Goal: Task Accomplishment & Management: Manage account settings

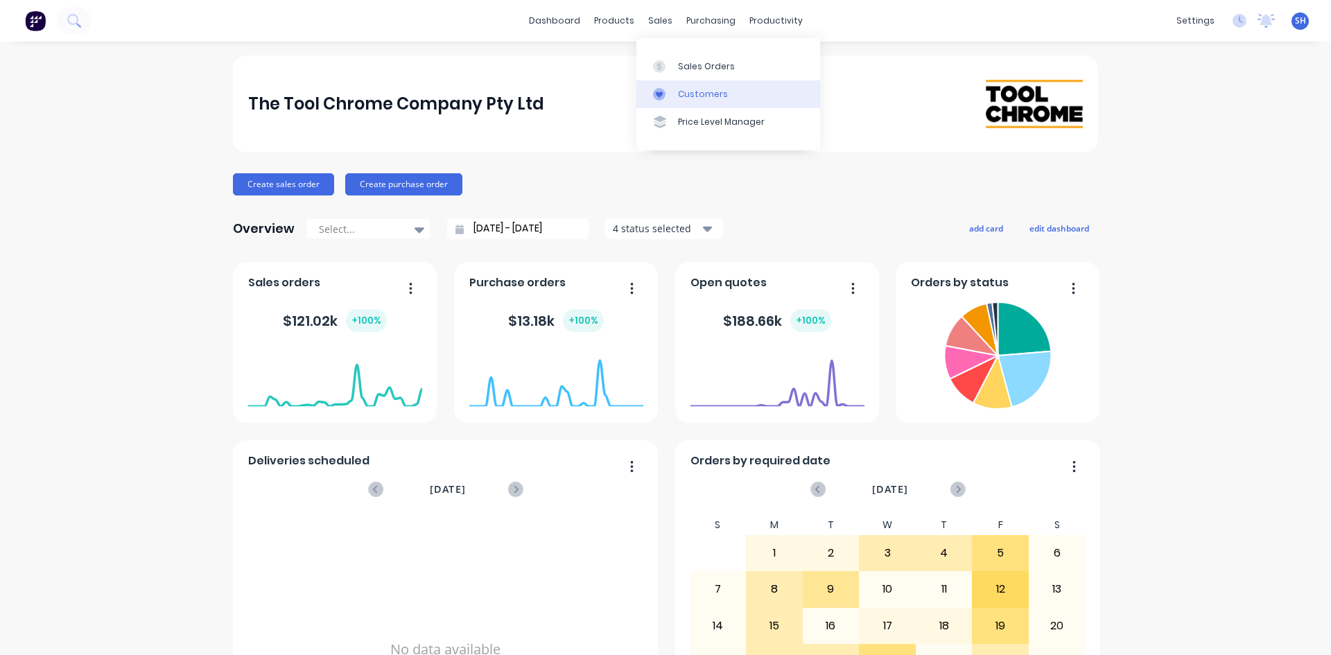
click at [674, 91] on link "Customers" at bounding box center [728, 94] width 184 height 28
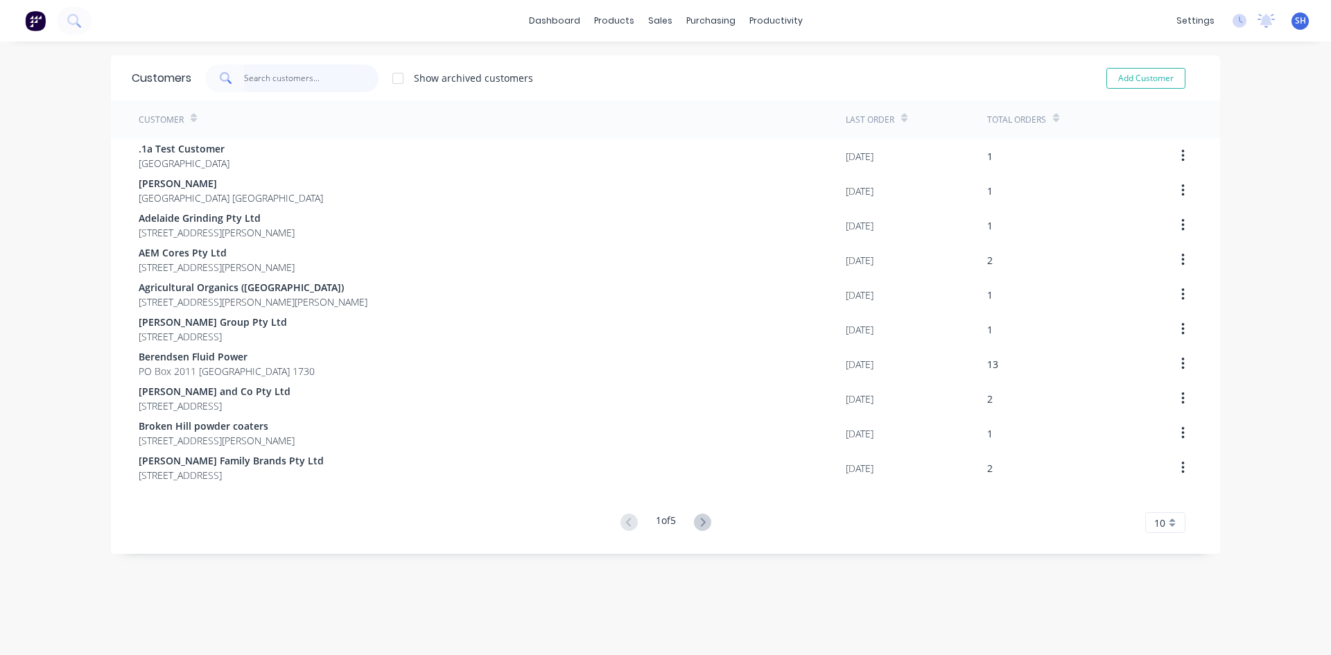
click at [295, 79] on input "text" at bounding box center [311, 78] width 135 height 28
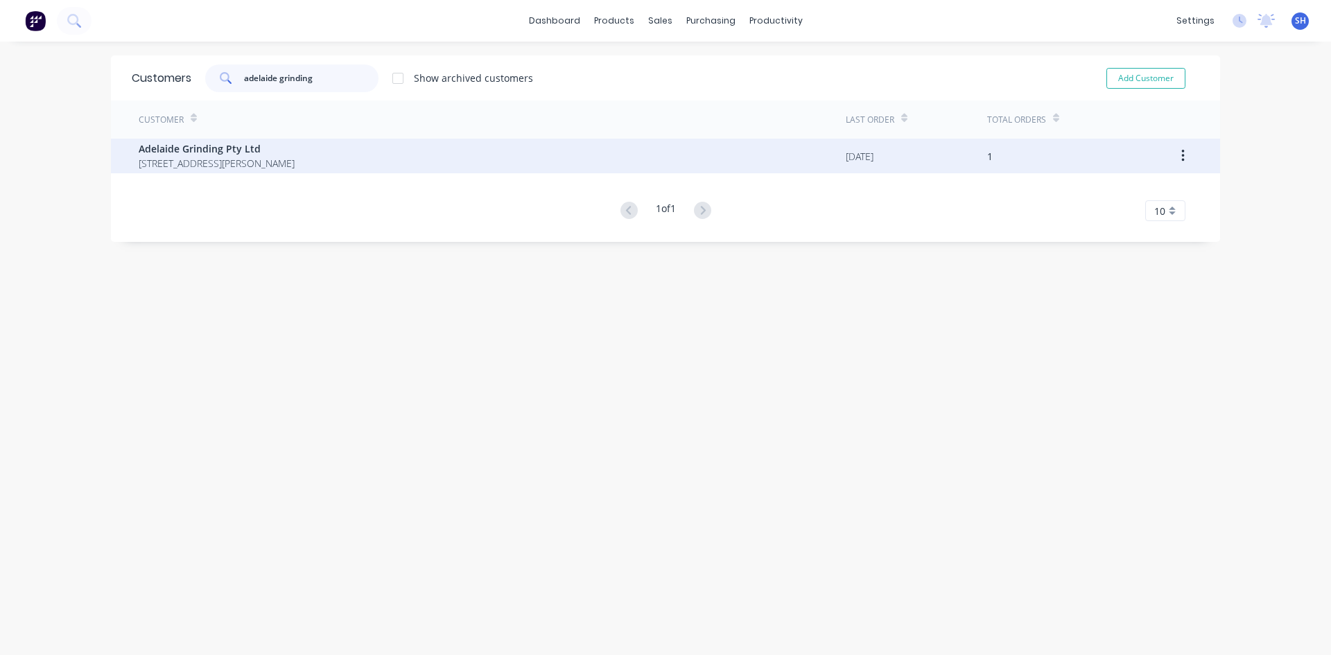
type input "adelaide grinding"
click at [233, 157] on span "[STREET_ADDRESS][PERSON_NAME]" at bounding box center [217, 163] width 156 height 15
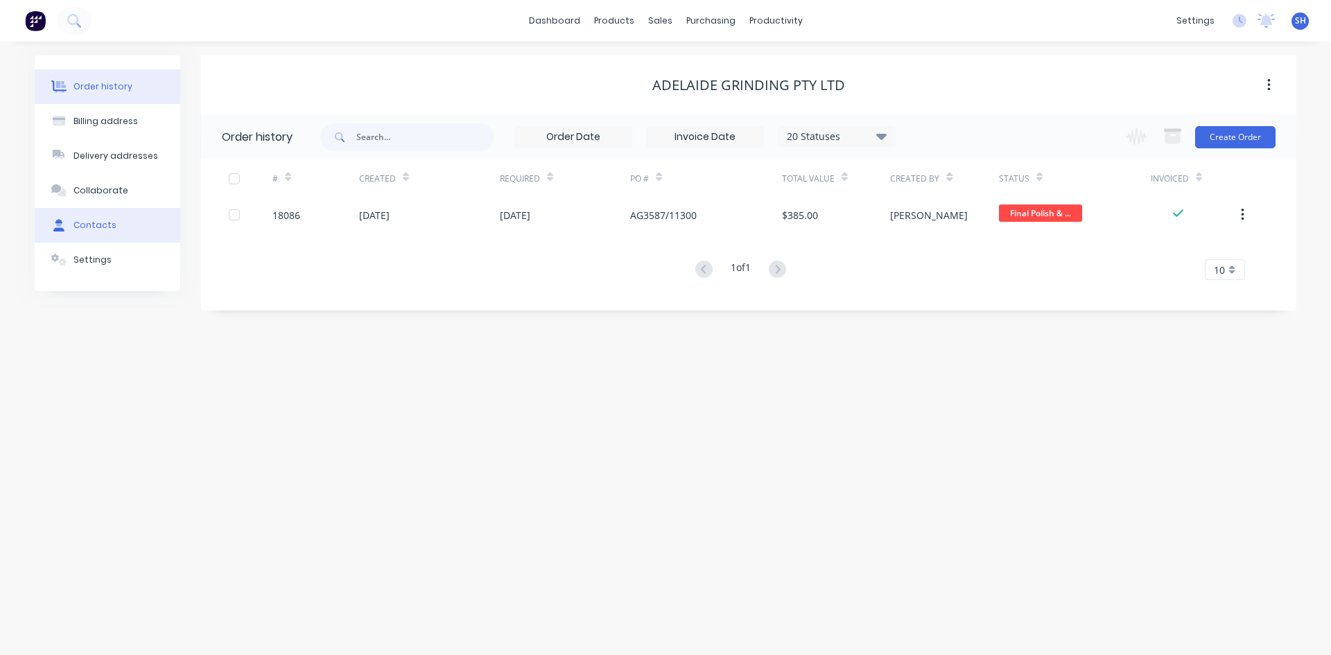
click at [90, 220] on div "Contacts" at bounding box center [94, 225] width 43 height 12
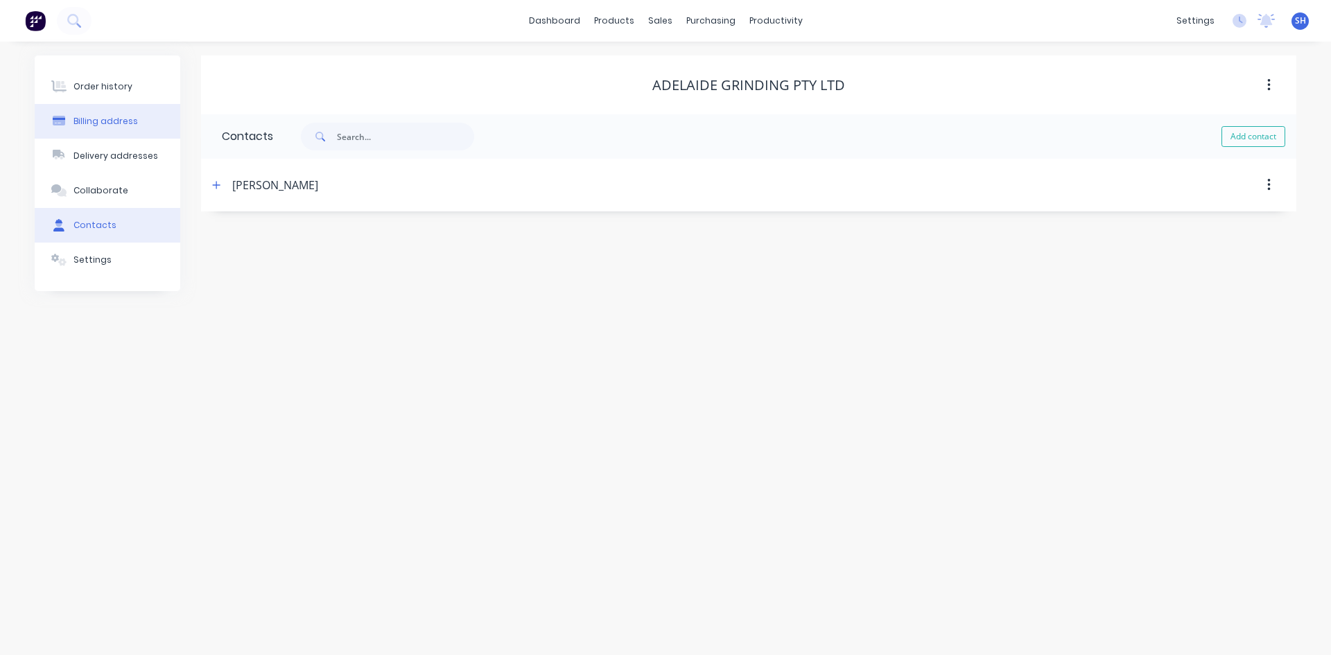
click at [94, 118] on div "Billing address" at bounding box center [105, 121] width 64 height 12
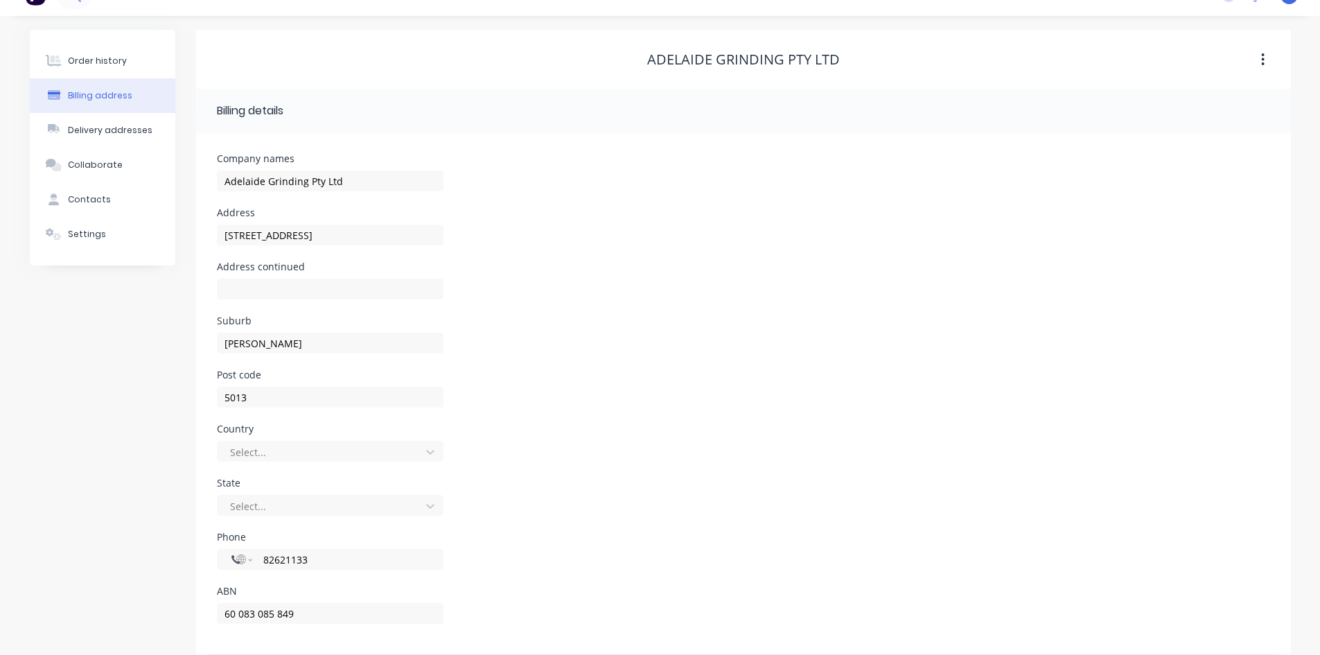
scroll to position [39, 0]
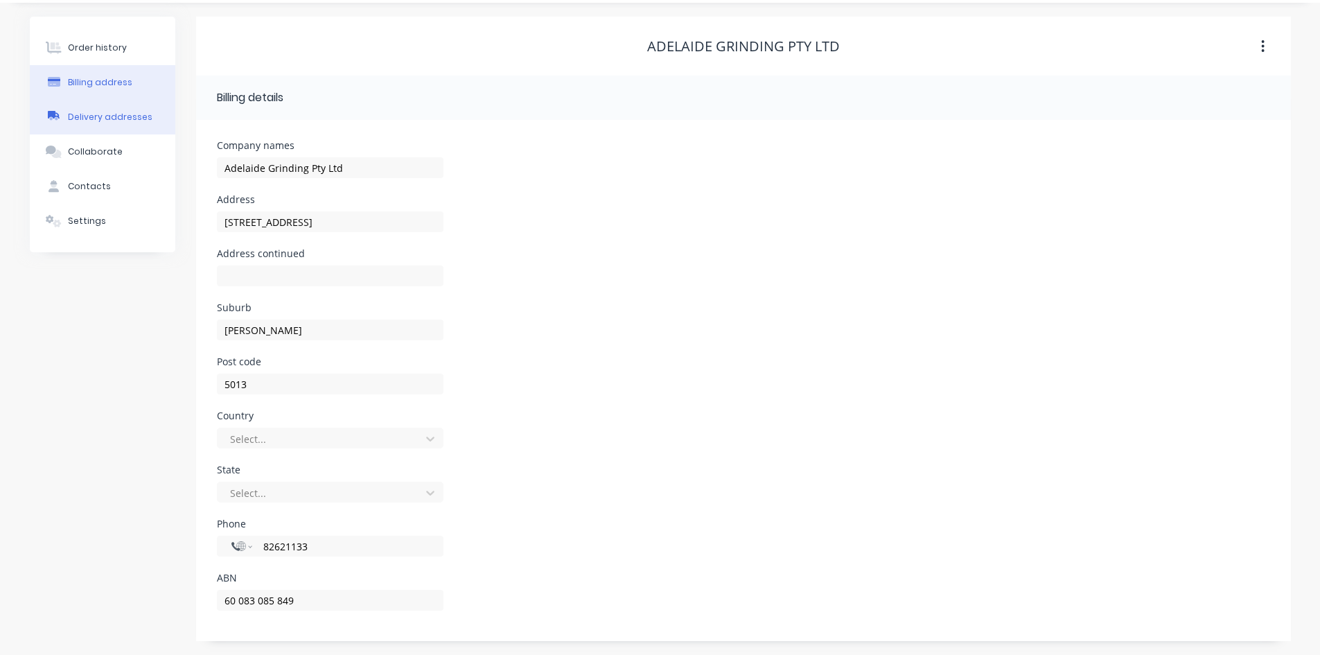
click at [106, 112] on div "Delivery addresses" at bounding box center [110, 117] width 85 height 12
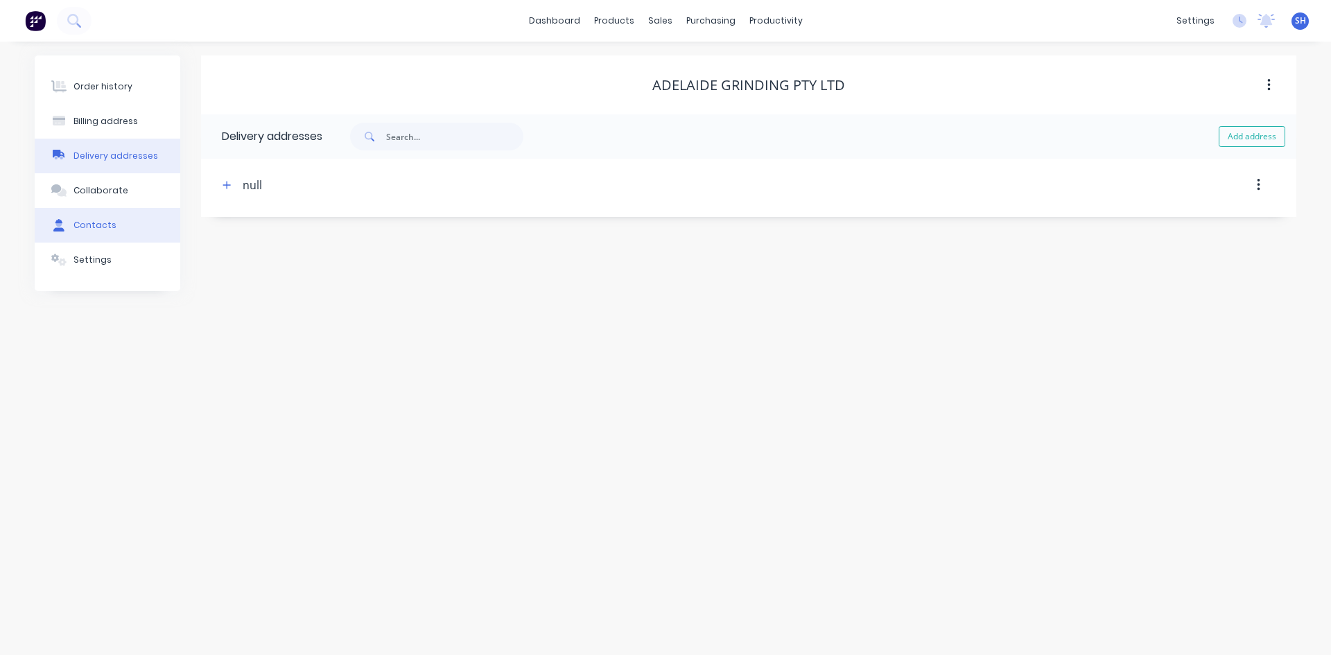
click at [92, 223] on div "Contacts" at bounding box center [94, 225] width 43 height 12
select select "AU"
click at [247, 184] on div "[PERSON_NAME]" at bounding box center [275, 185] width 86 height 17
click at [216, 186] on icon "button" at bounding box center [217, 185] width 8 height 8
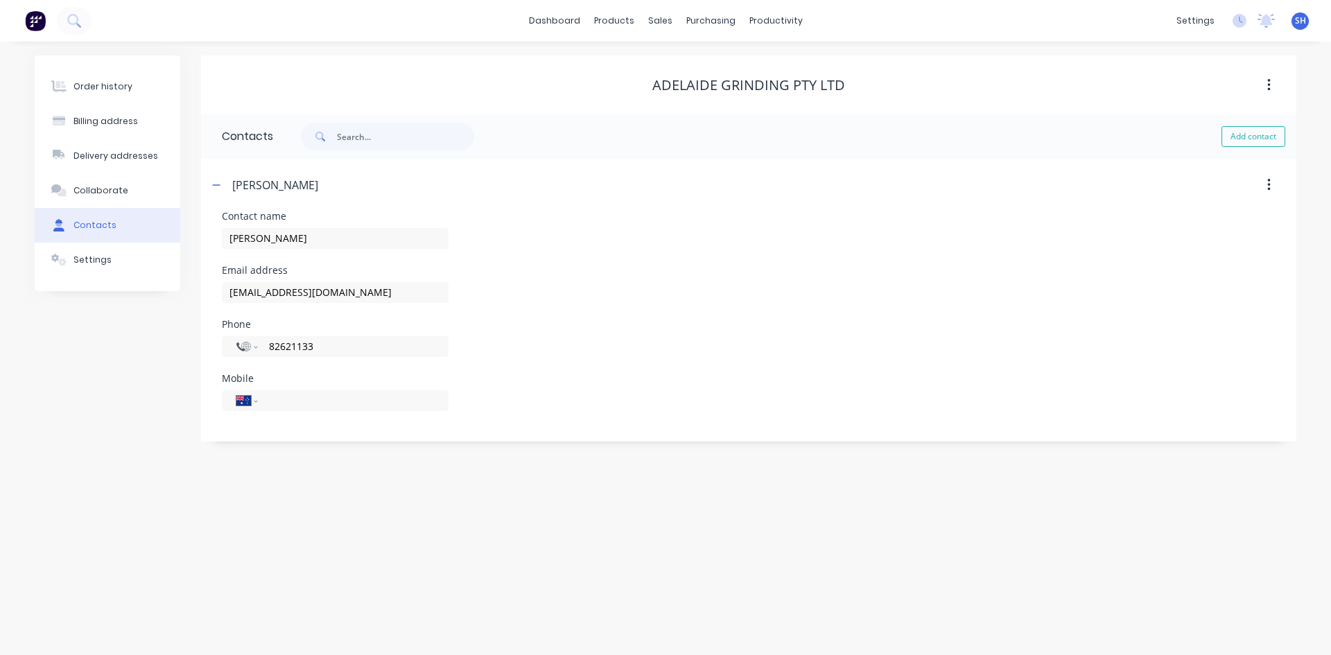
click at [93, 218] on button "Contacts" at bounding box center [108, 225] width 146 height 35
click at [663, 22] on div "sales" at bounding box center [660, 20] width 38 height 21
click at [676, 88] on div at bounding box center [668, 94] width 21 height 12
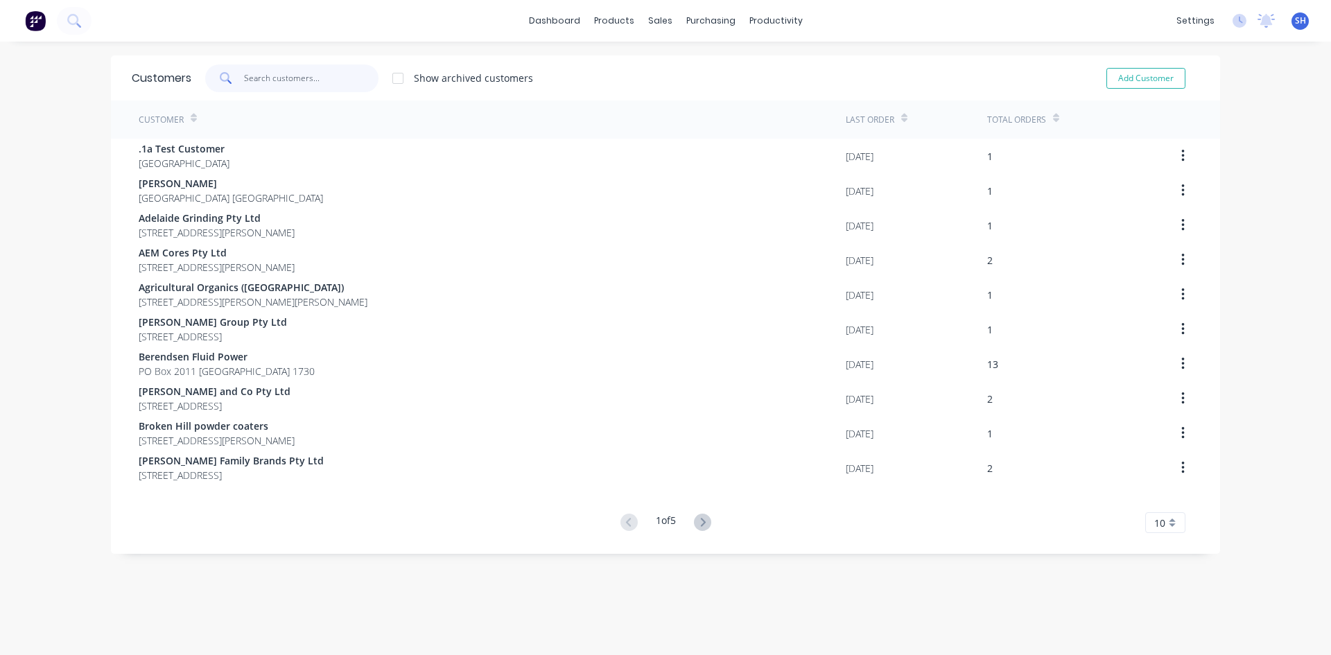
click at [263, 80] on input "text" at bounding box center [311, 78] width 135 height 28
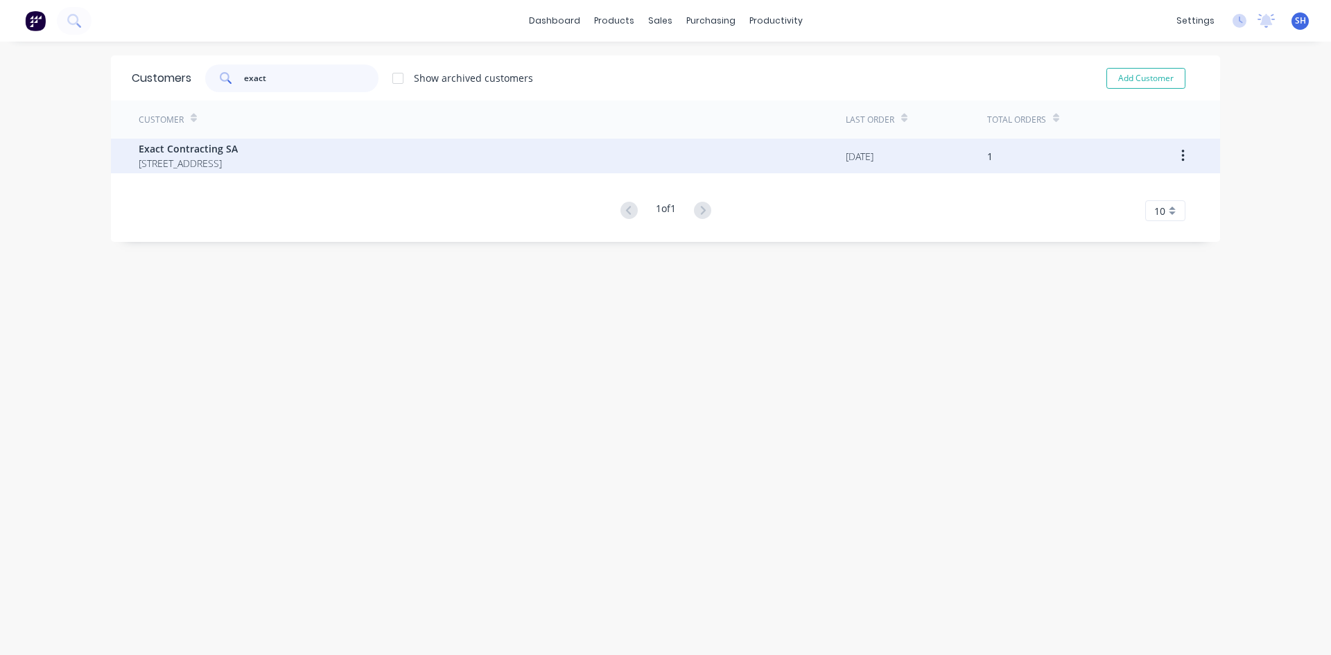
type input "exact"
click at [214, 139] on div "Exact Contracting SA [STREET_ADDRESS]" at bounding box center [492, 156] width 707 height 35
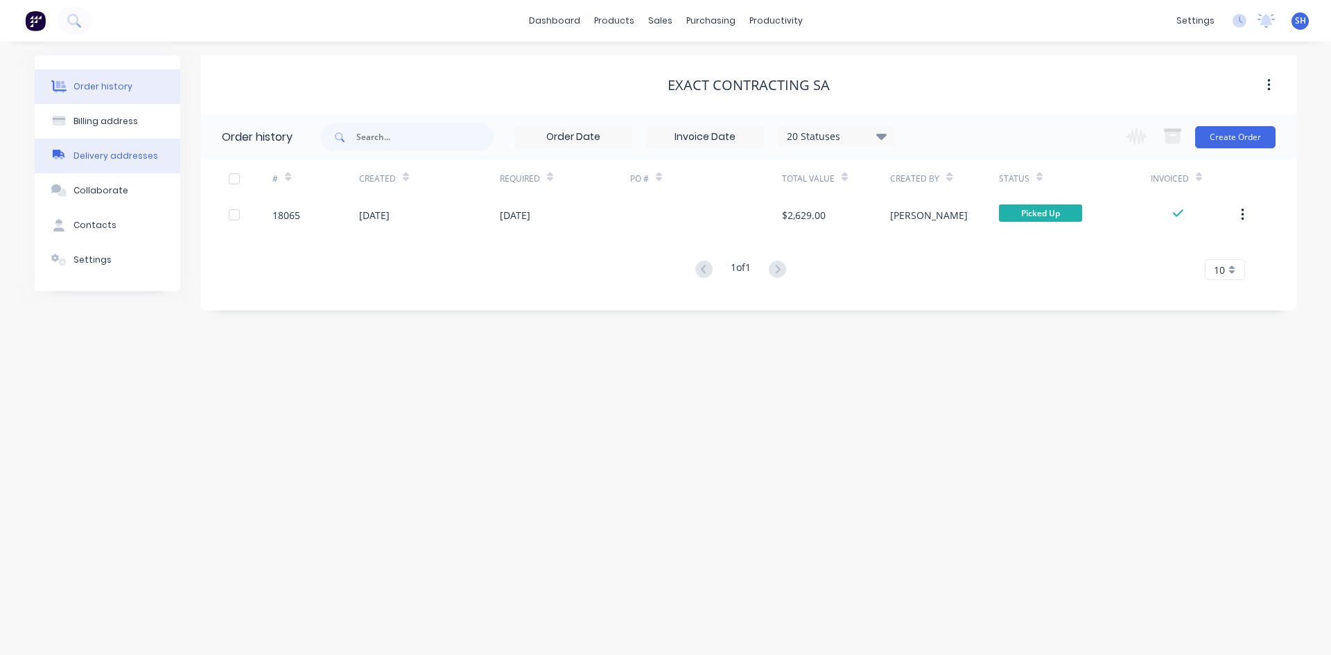
click at [112, 156] on div "Delivery addresses" at bounding box center [115, 156] width 85 height 12
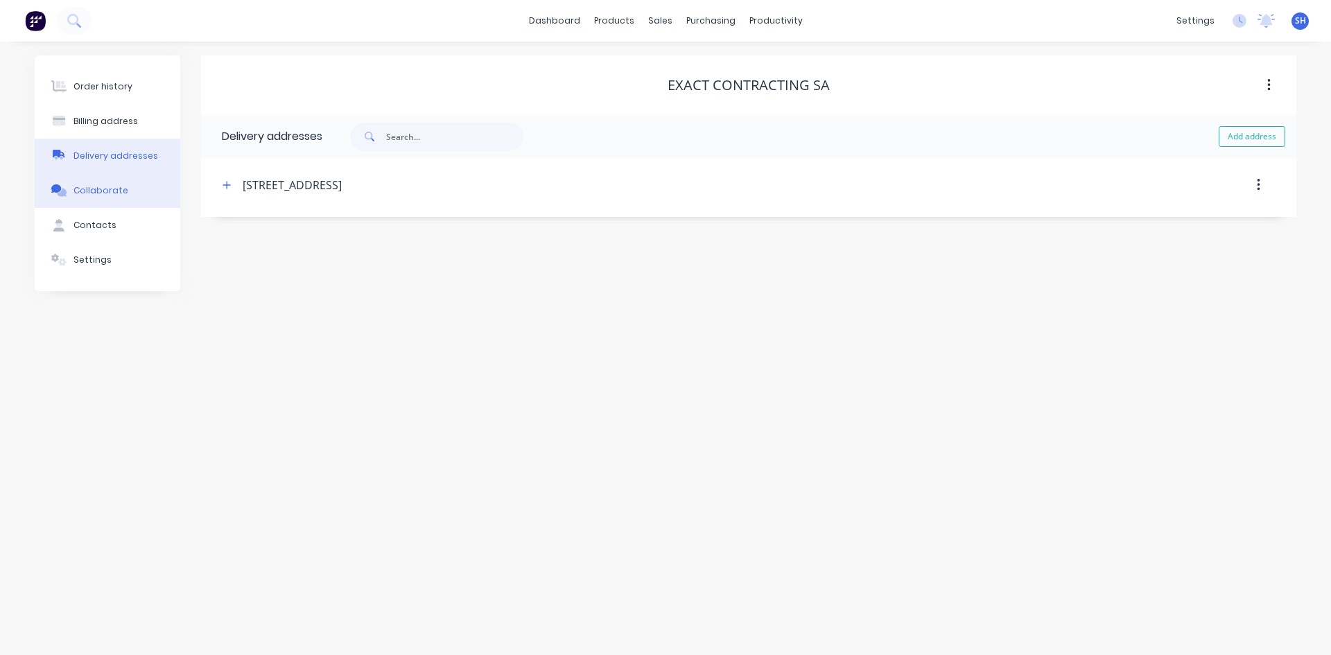
click at [103, 187] on div "Collaborate" at bounding box center [100, 190] width 55 height 12
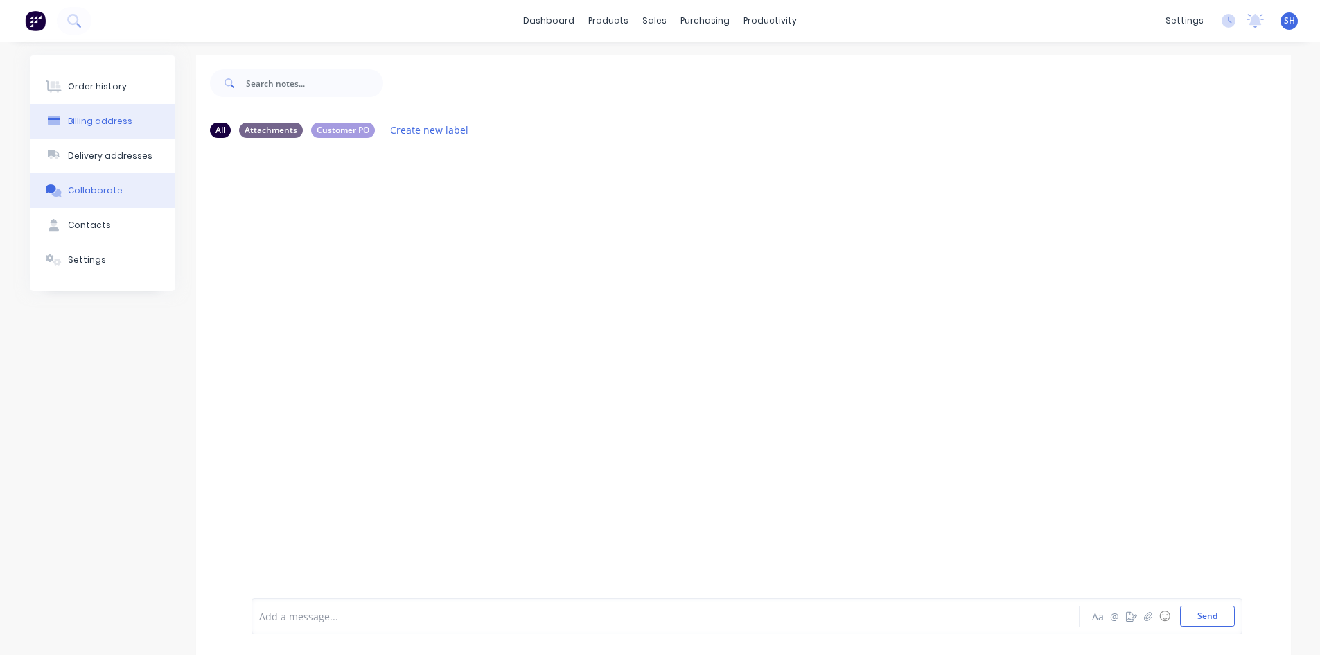
click at [102, 113] on button "Billing address" at bounding box center [103, 121] width 146 height 35
select select "AU"
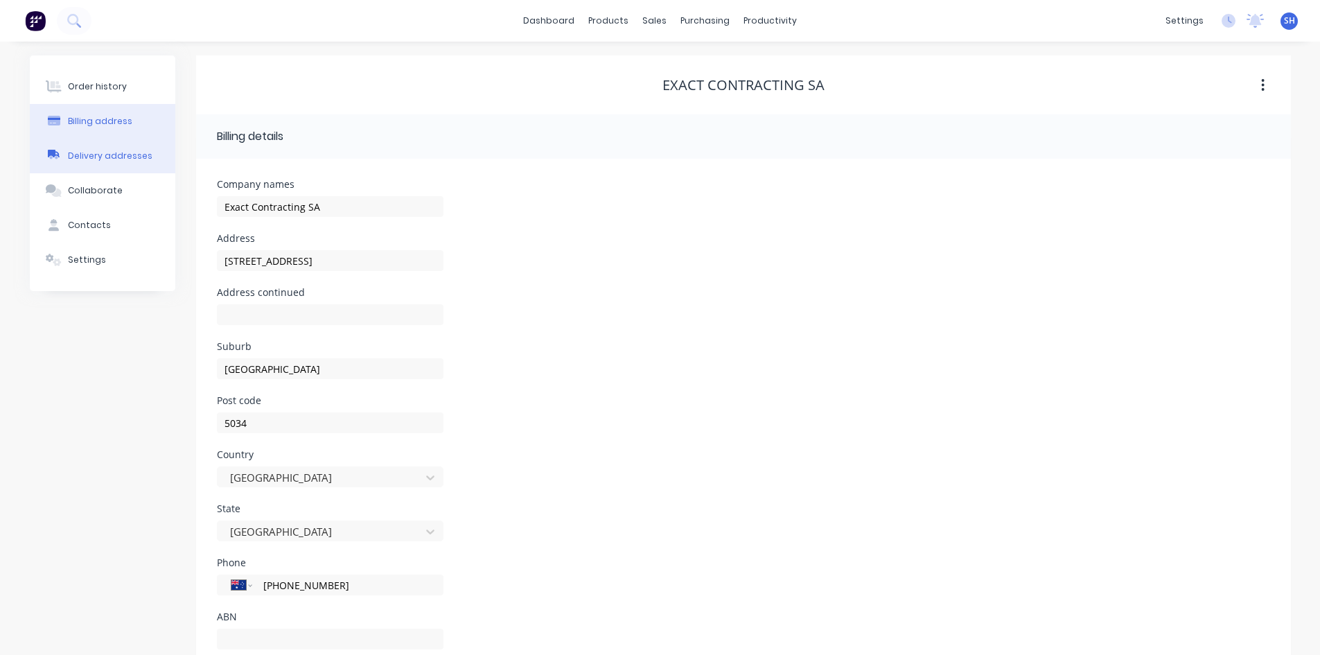
click at [103, 157] on div "Delivery addresses" at bounding box center [110, 156] width 85 height 12
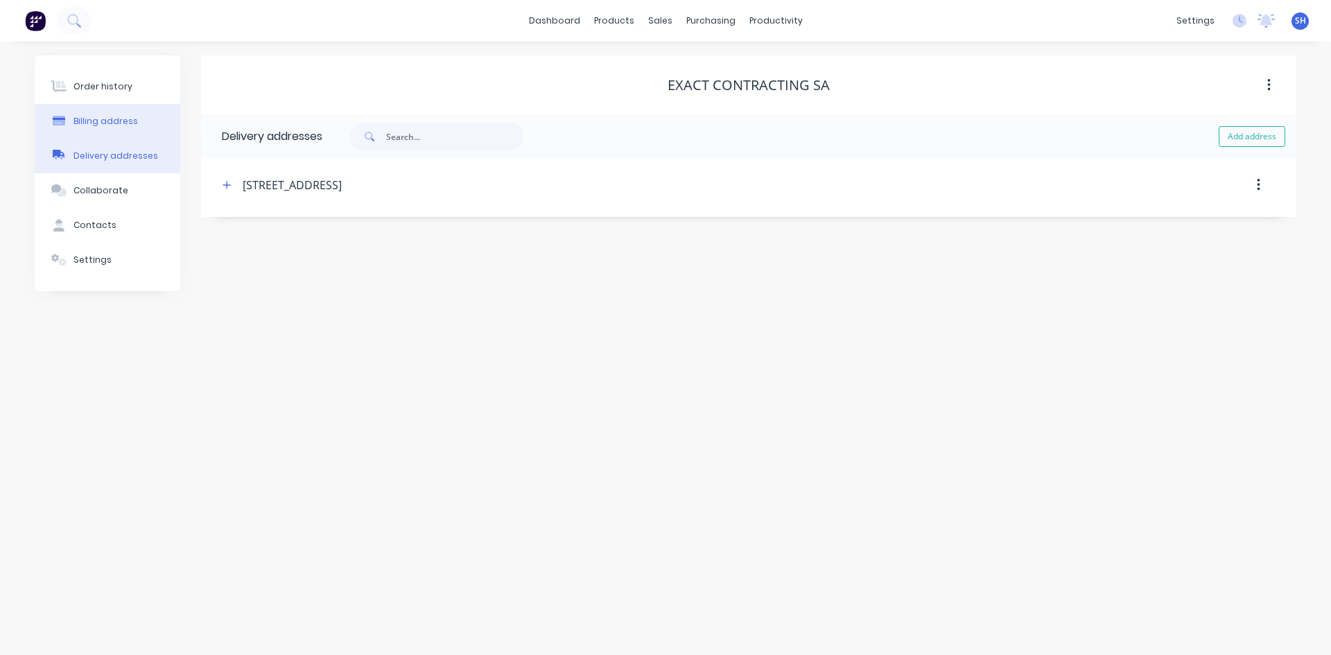
click at [111, 121] on div "Billing address" at bounding box center [105, 121] width 64 height 12
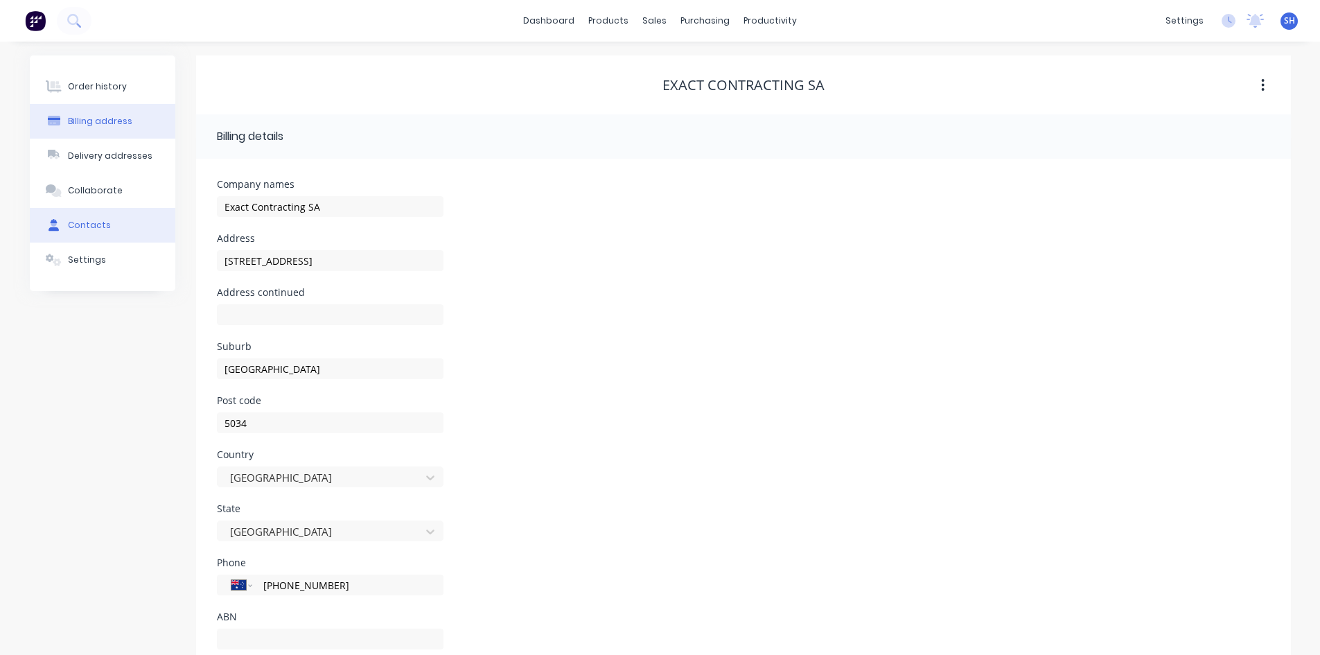
click at [96, 225] on div "Contacts" at bounding box center [89, 225] width 43 height 12
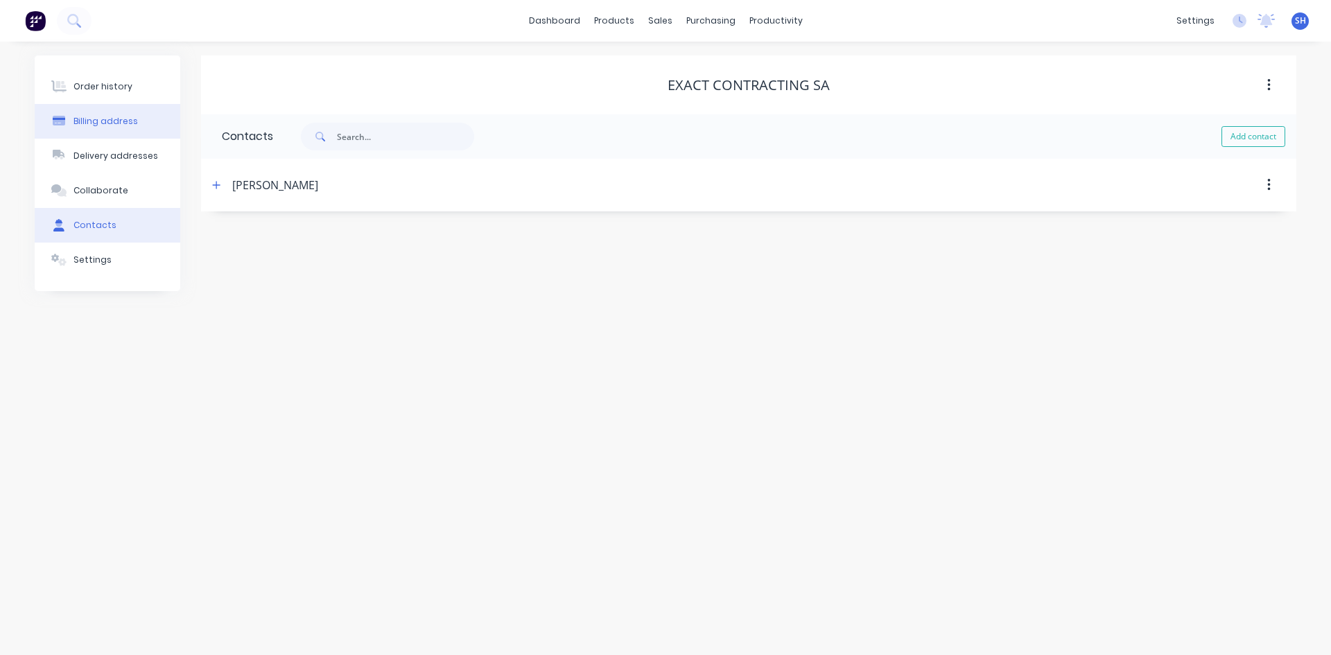
click at [85, 120] on div "Billing address" at bounding box center [105, 121] width 64 height 12
select select "AU"
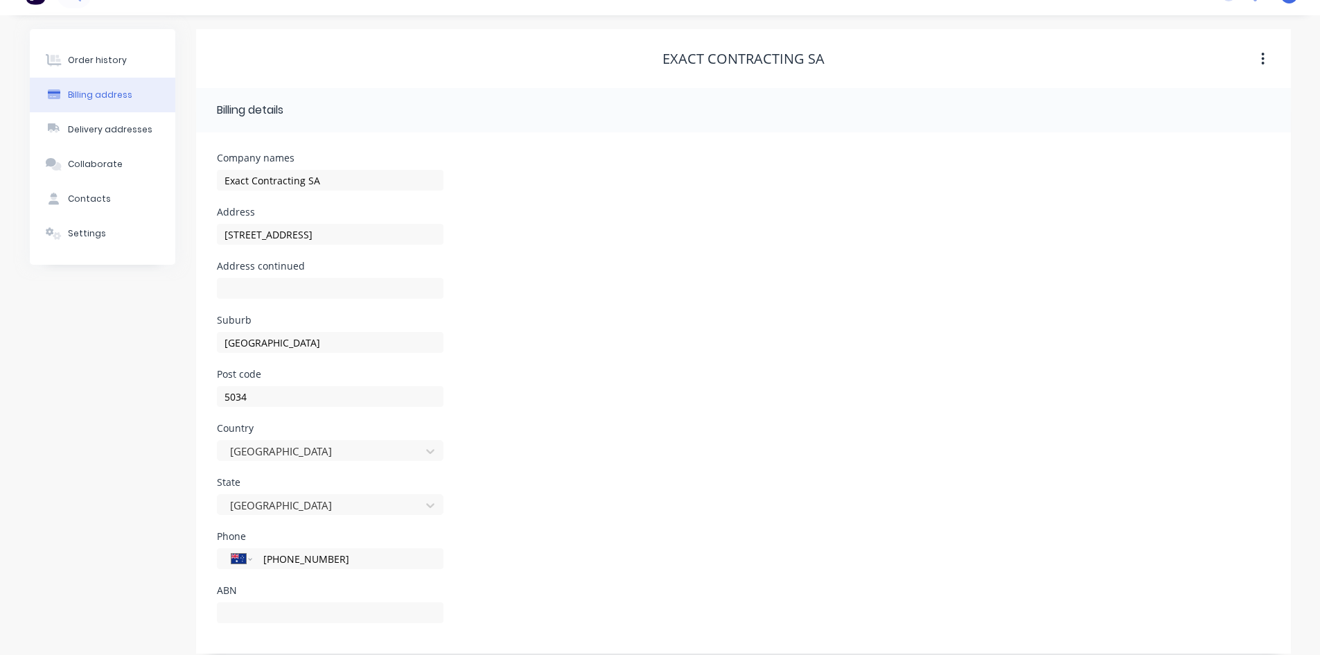
scroll to position [39, 0]
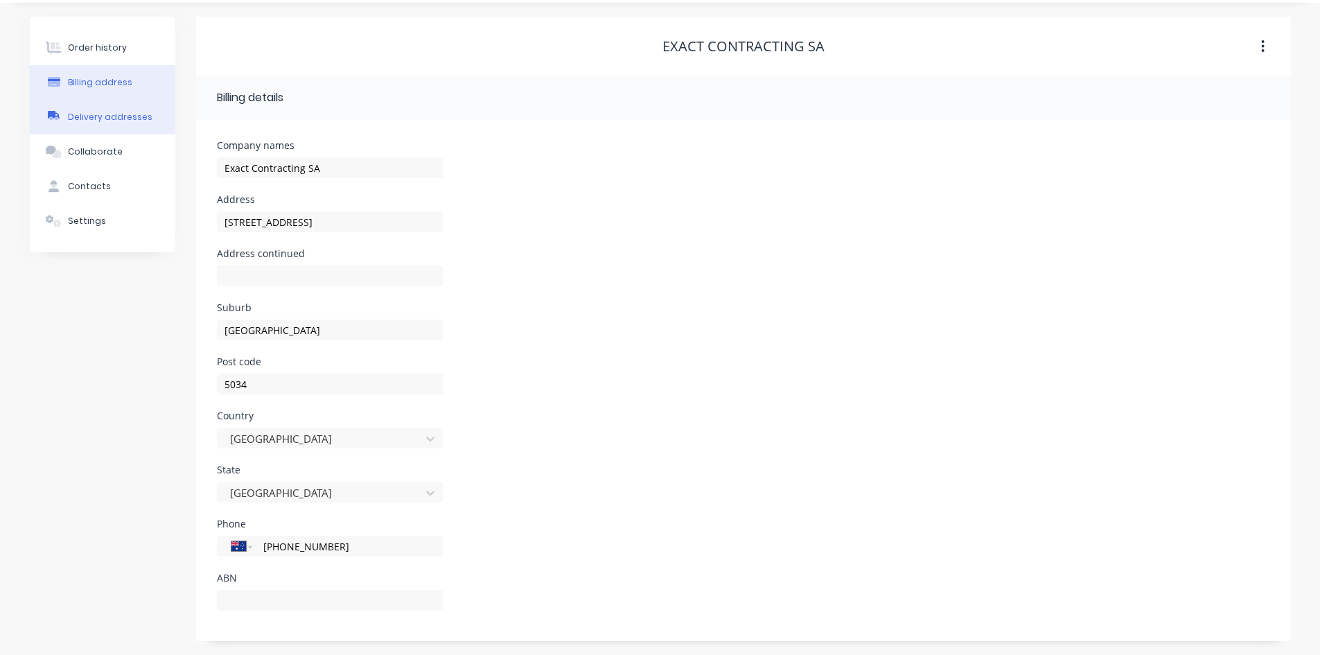
click at [78, 114] on div "Delivery addresses" at bounding box center [110, 117] width 85 height 12
type input "[GEOGRAPHIC_DATA]"
type input "5034"
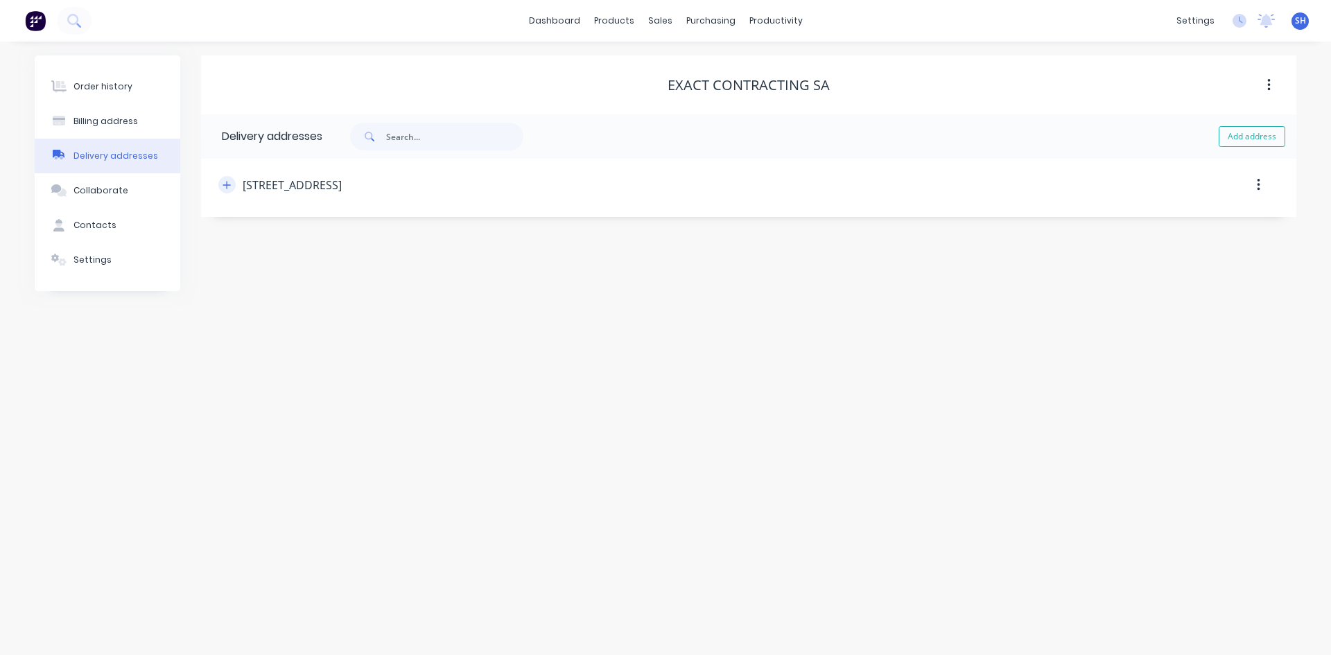
click at [225, 186] on icon "button" at bounding box center [227, 185] width 8 height 10
click at [686, 254] on div "Address [STREET_ADDRESS]" at bounding box center [748, 238] width 1033 height 54
